Goal: Task Accomplishment & Management: Manage account settings

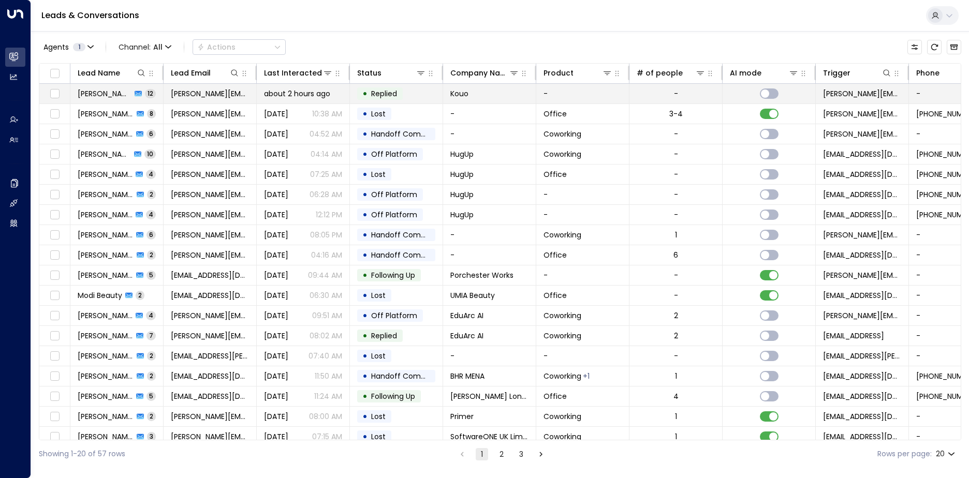
click at [399, 95] on span "Replied" at bounding box center [383, 93] width 33 height 10
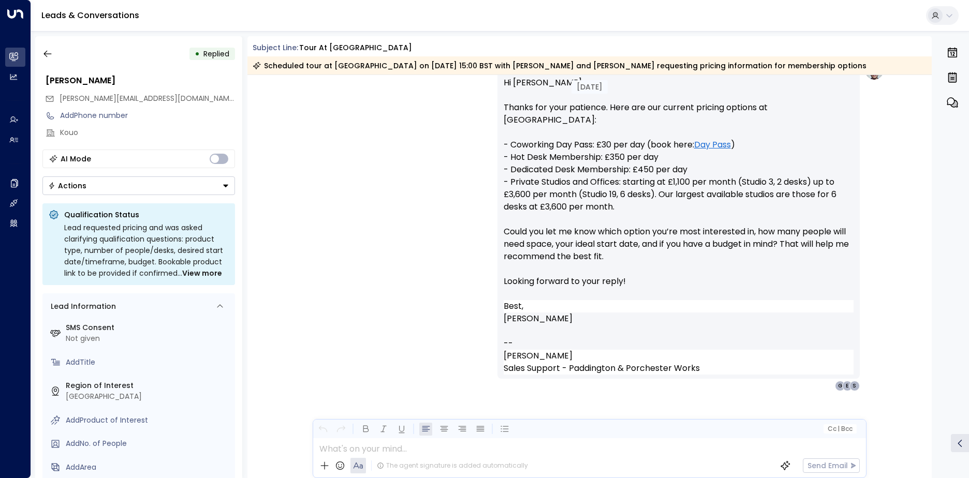
scroll to position [2874, 0]
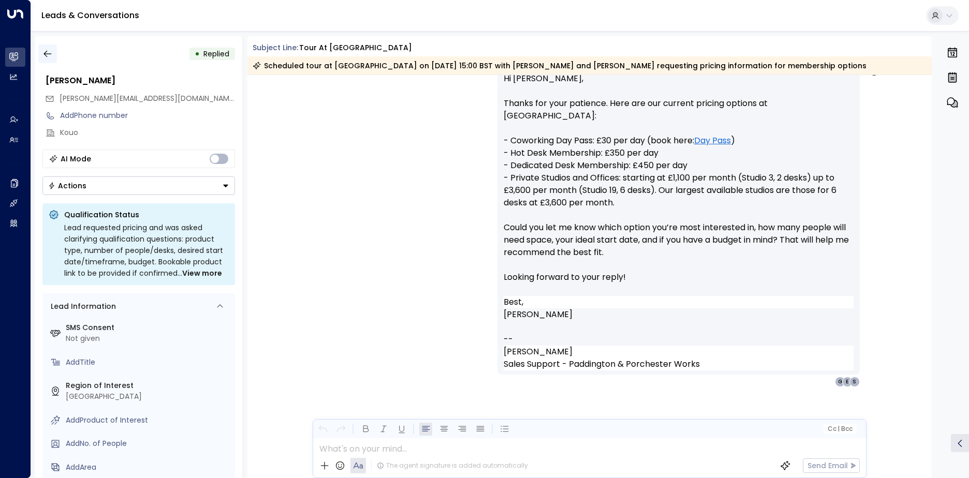
click at [55, 48] on button "button" at bounding box center [47, 54] width 19 height 19
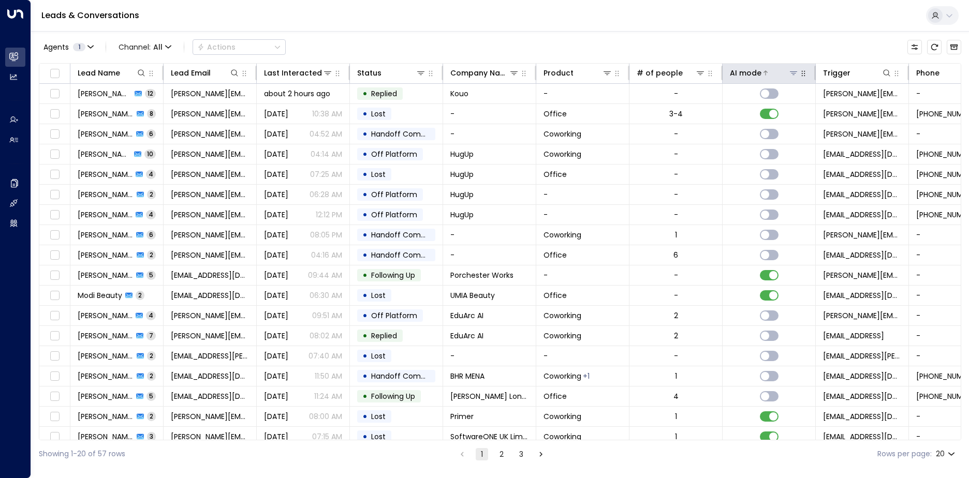
click at [796, 70] on icon at bounding box center [793, 73] width 8 height 8
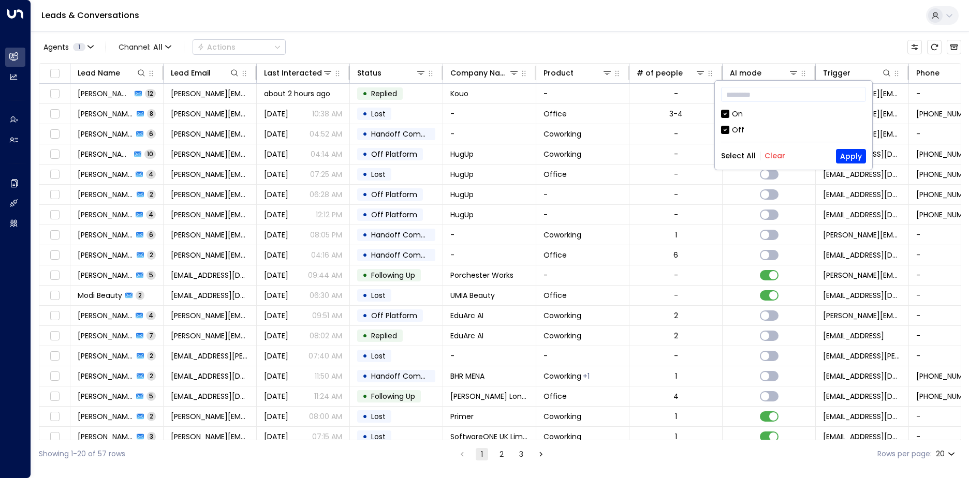
click at [738, 130] on div "Off" at bounding box center [738, 130] width 12 height 11
click at [848, 156] on button "Apply" at bounding box center [851, 156] width 30 height 14
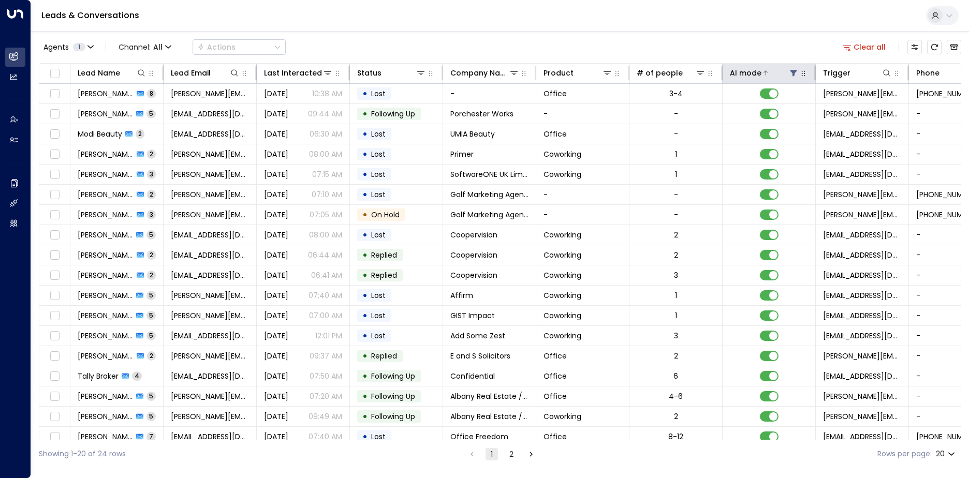
click at [792, 75] on icon at bounding box center [793, 73] width 7 height 6
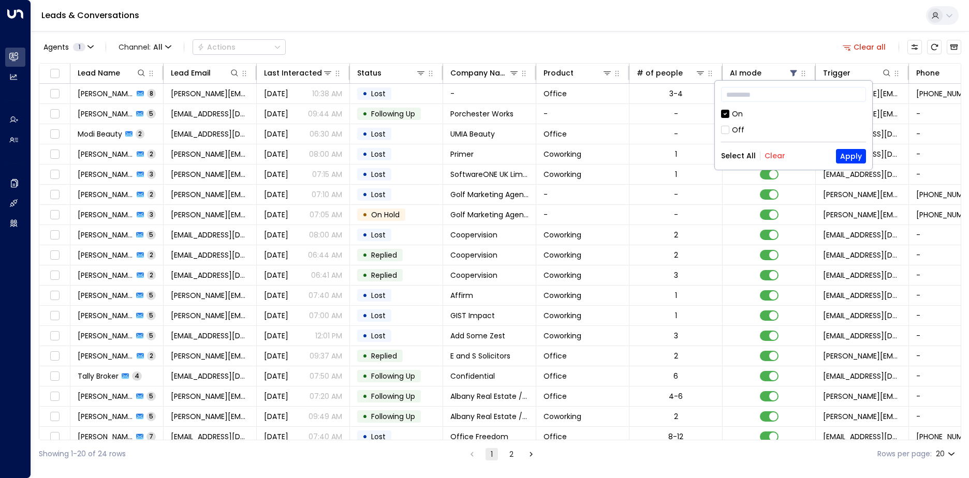
click at [765, 155] on button "Clear" at bounding box center [774, 156] width 21 height 8
click at [743, 154] on button "Select All" at bounding box center [738, 156] width 35 height 8
click at [853, 159] on button "Apply" at bounding box center [851, 156] width 30 height 14
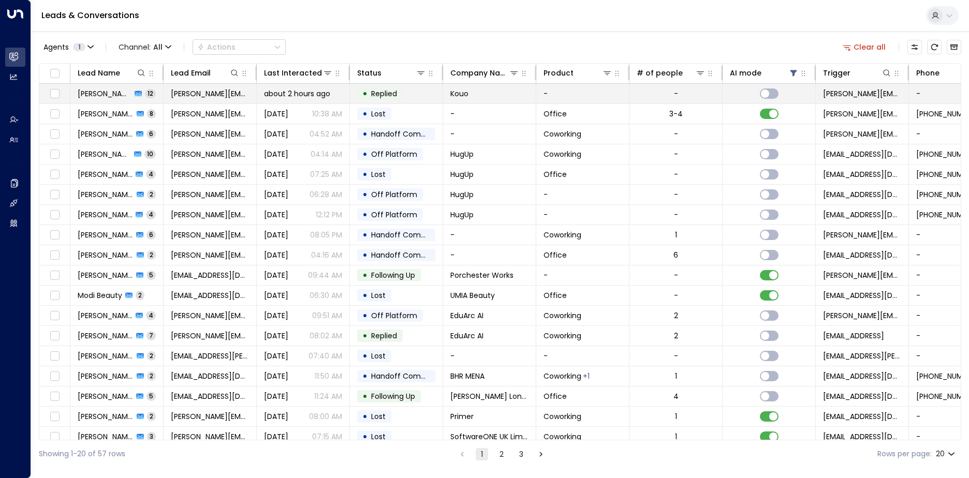
click at [196, 93] on span "[PERSON_NAME][EMAIL_ADDRESS][DOMAIN_NAME]" at bounding box center [210, 93] width 78 height 10
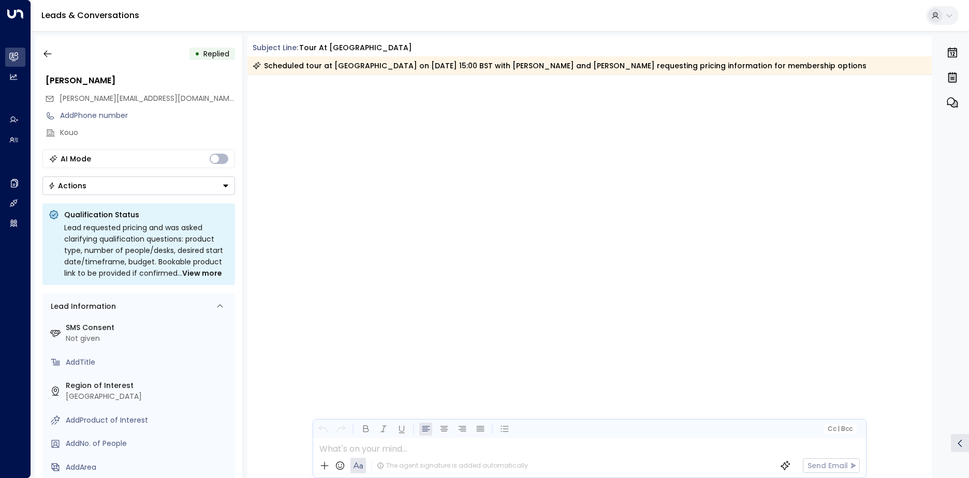
scroll to position [2710, 0]
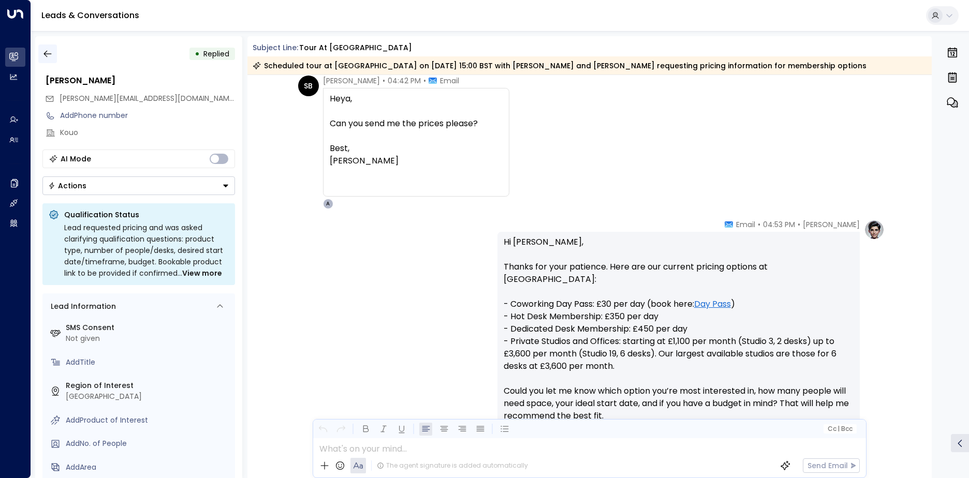
click at [47, 49] on icon "button" at bounding box center [47, 54] width 10 height 10
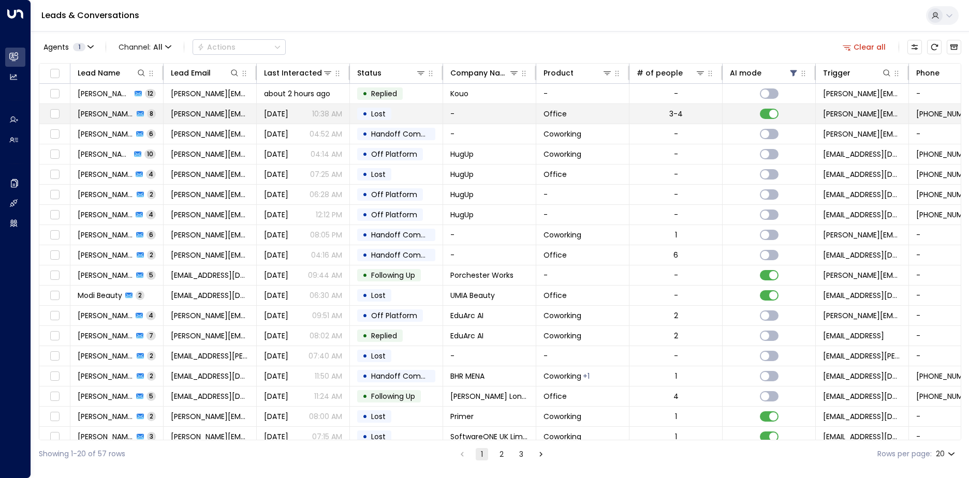
click at [238, 120] on td "[PERSON_NAME][EMAIL_ADDRESS][DOMAIN_NAME]" at bounding box center [210, 114] width 93 height 20
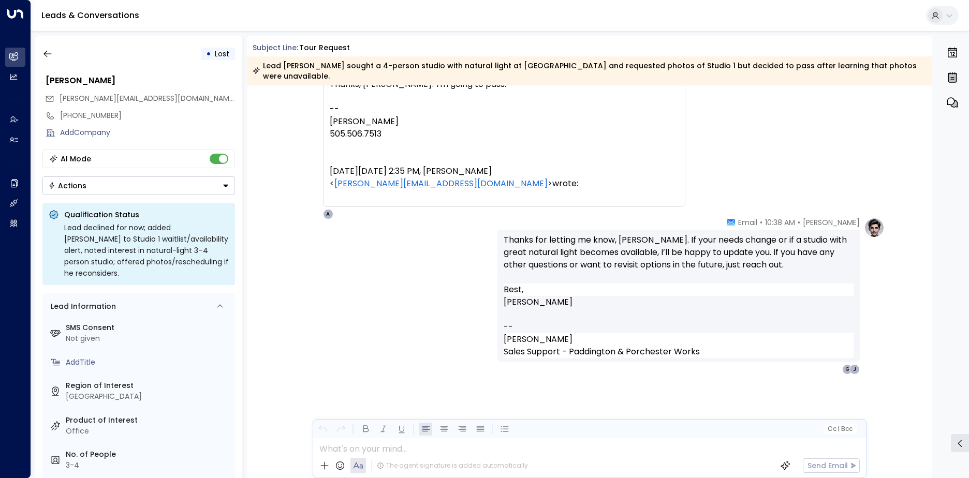
scroll to position [1384, 0]
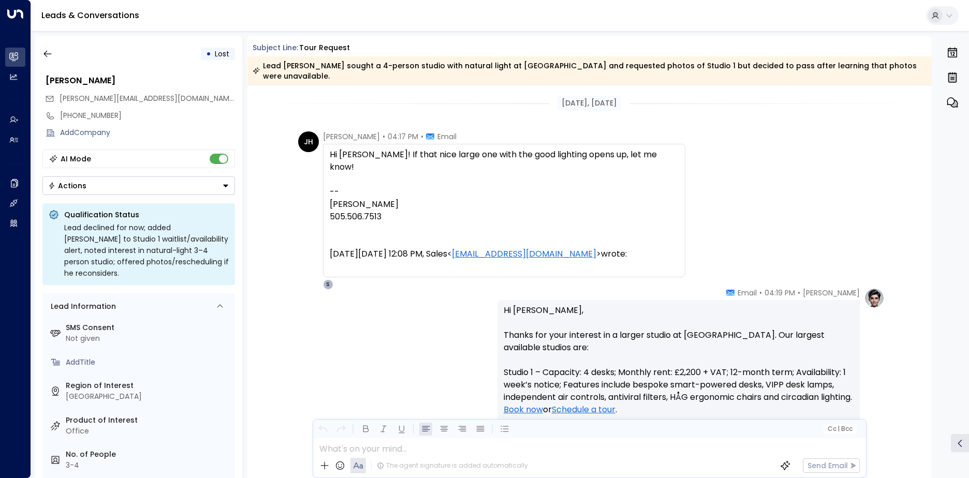
scroll to position [1651, 0]
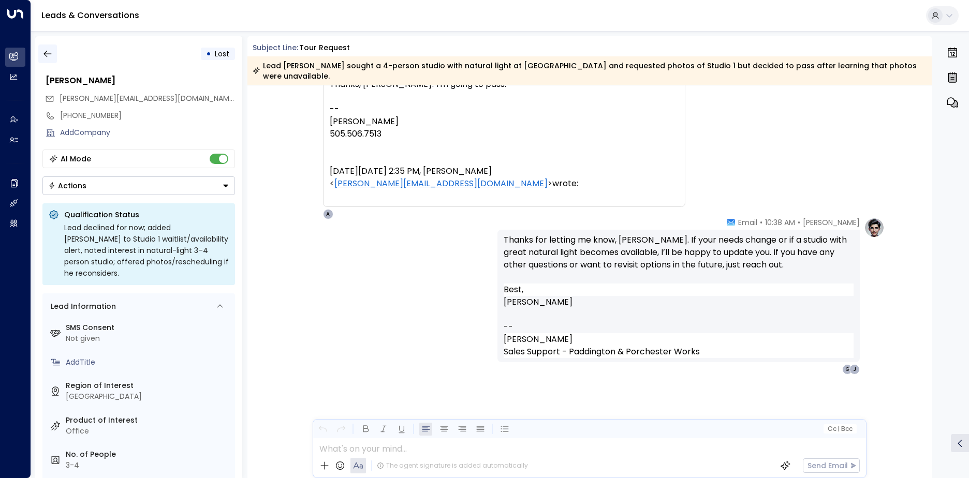
click at [48, 55] on icon "button" at bounding box center [47, 54] width 10 height 10
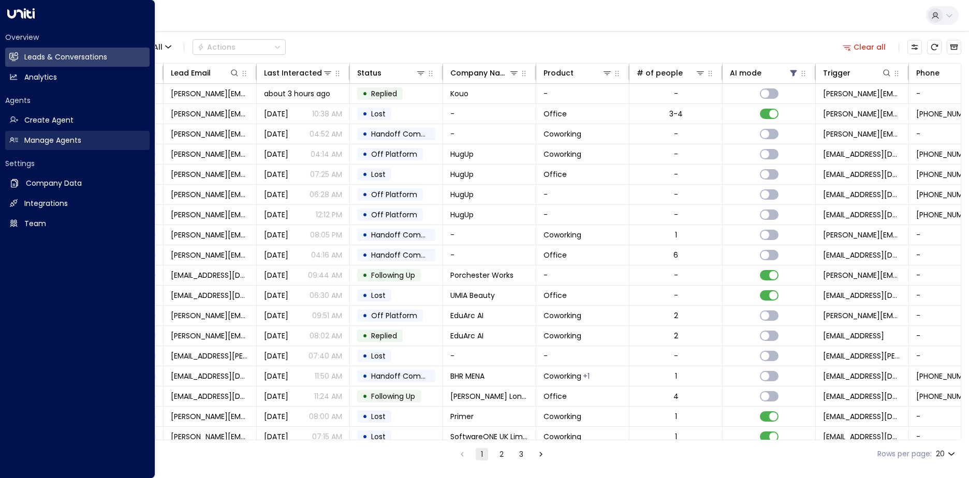
click at [65, 141] on h2 "Manage Agents" at bounding box center [52, 140] width 57 height 11
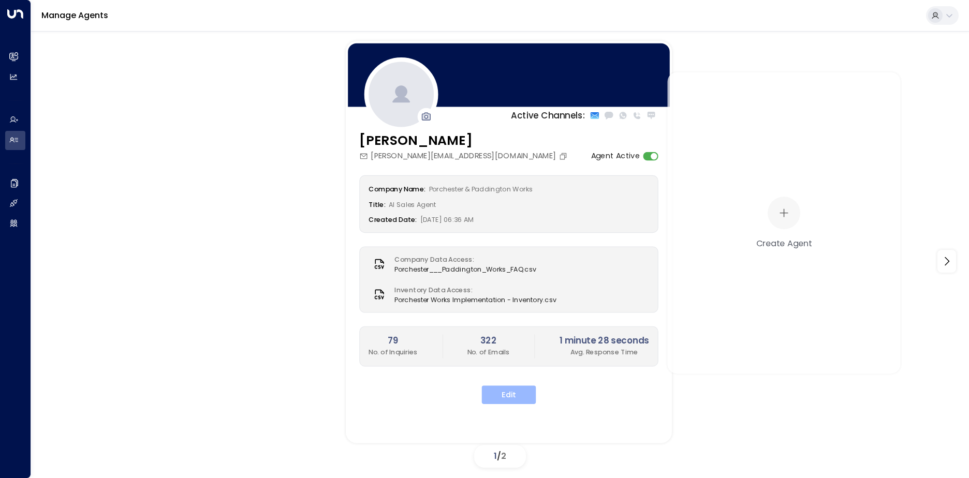
click at [517, 389] on button "Edit" at bounding box center [509, 395] width 54 height 19
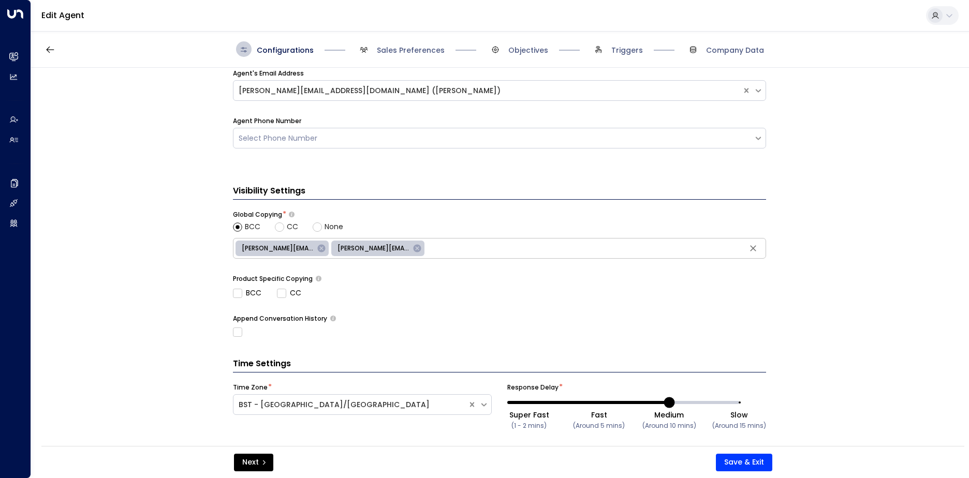
scroll to position [376, 0]
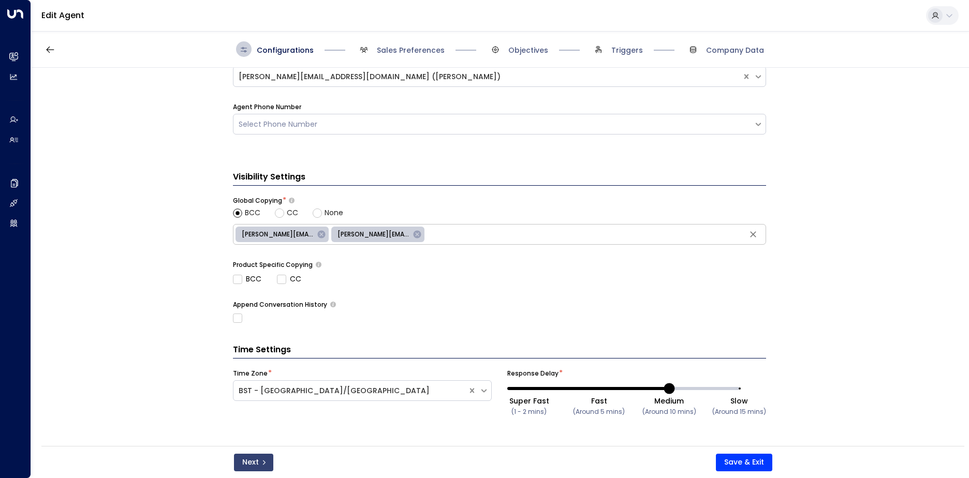
click at [261, 462] on icon "submit" at bounding box center [264, 463] width 6 height 6
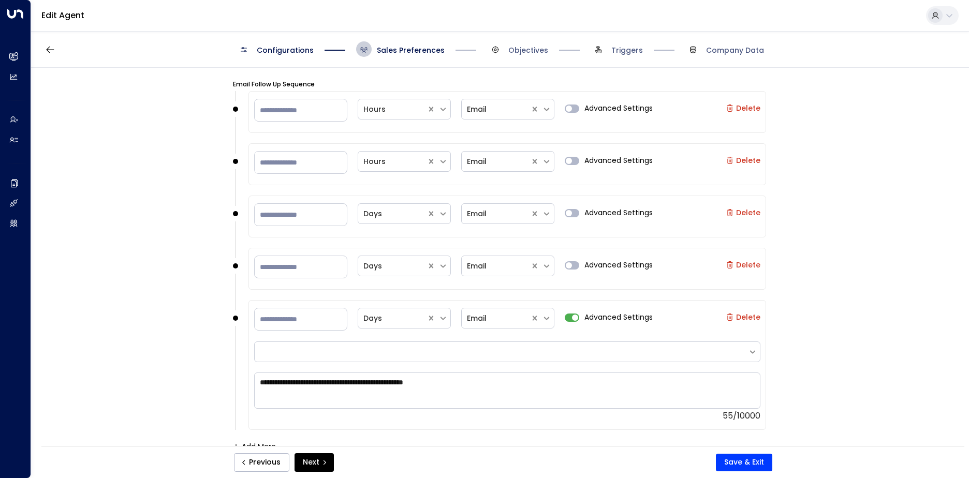
scroll to position [865, 0]
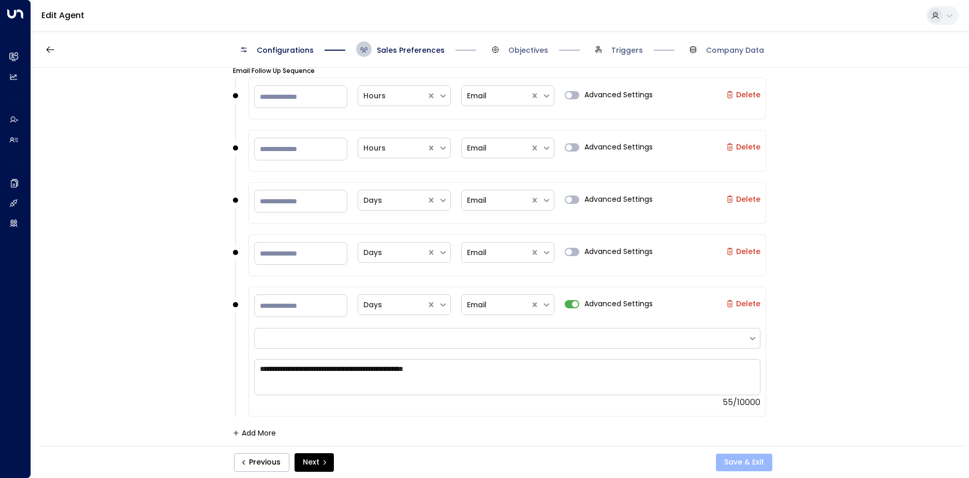
click at [754, 463] on button "Save & Exit" at bounding box center [744, 463] width 56 height 18
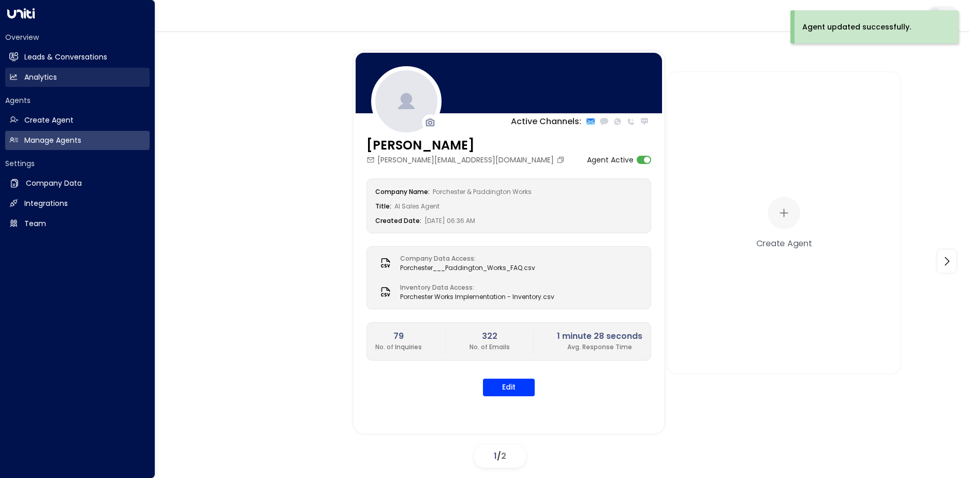
click at [56, 80] on h2 "Analytics" at bounding box center [40, 77] width 33 height 11
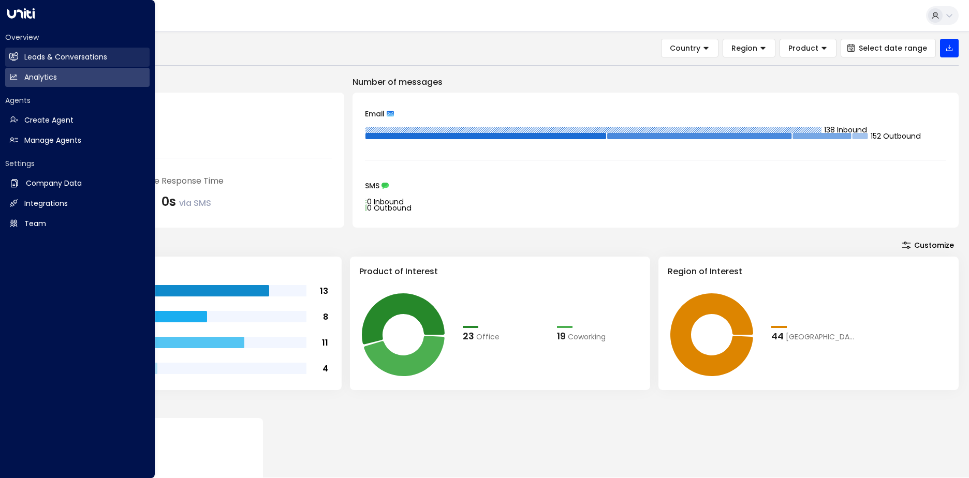
click at [59, 54] on h2 "Leads & Conversations" at bounding box center [65, 57] width 83 height 11
